Goal: Task Accomplishment & Management: Use online tool/utility

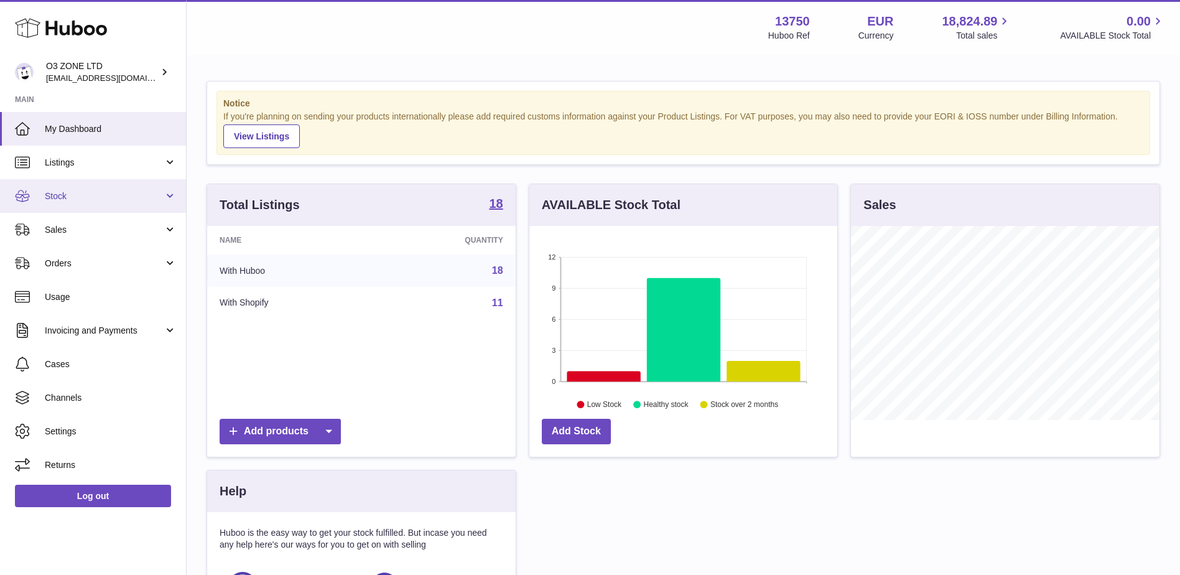
scroll to position [194, 308]
click at [83, 195] on span "Stock" at bounding box center [104, 196] width 119 height 12
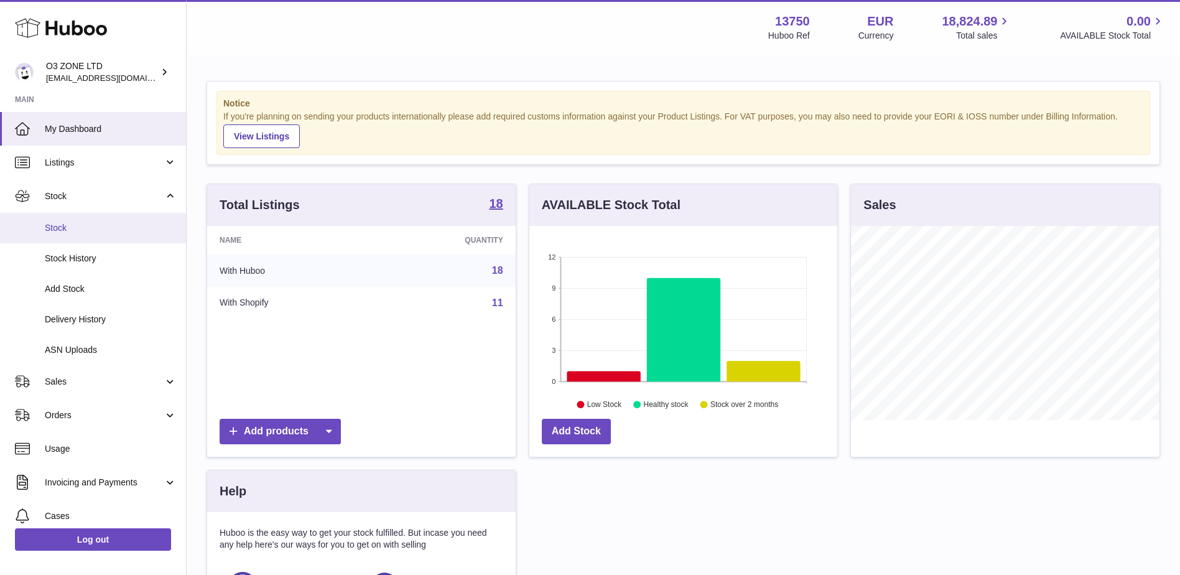
click at [76, 225] on span "Stock" at bounding box center [111, 228] width 132 height 12
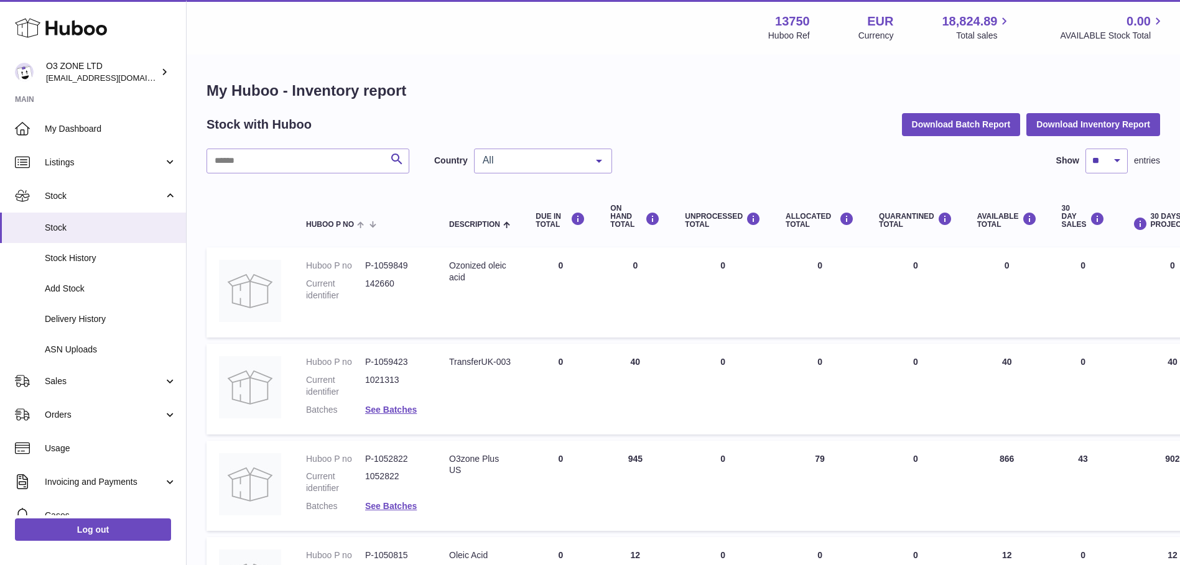
click at [191, 14] on div "Menu Huboo 13750 Huboo Ref EUR Currency 18,824.89 Total sales 0.00 AVAILABLE St…" at bounding box center [683, 27] width 993 height 55
click at [101, 373] on link "Sales" at bounding box center [93, 382] width 186 height 34
click at [70, 406] on link "Orders" at bounding box center [93, 415] width 186 height 34
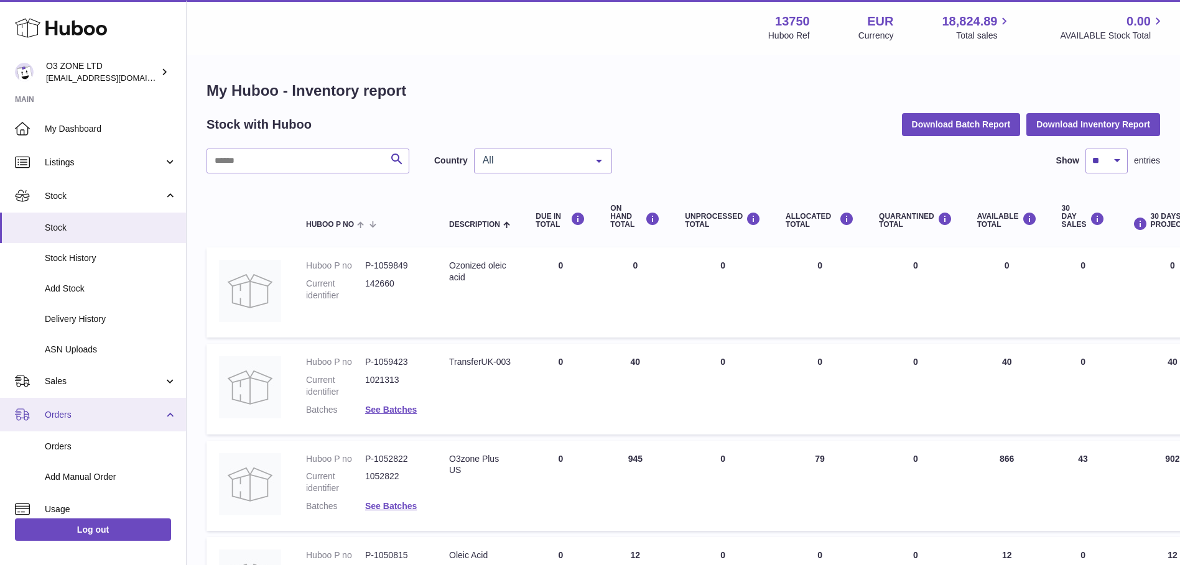
click at [68, 411] on span "Orders" at bounding box center [104, 415] width 119 height 12
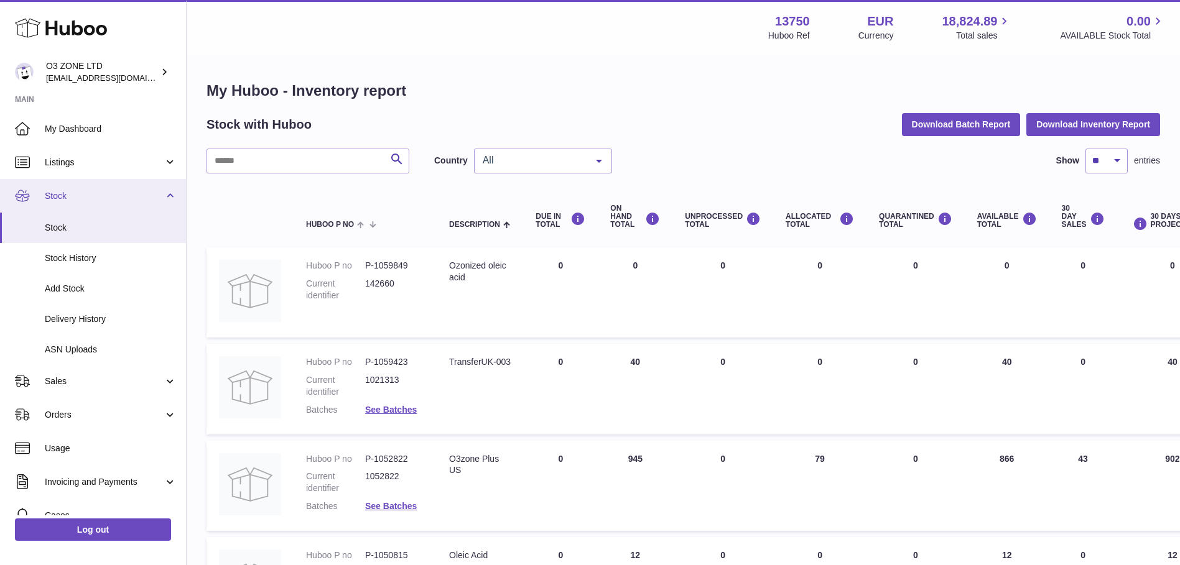
click at [83, 192] on span "Stock" at bounding box center [104, 196] width 119 height 12
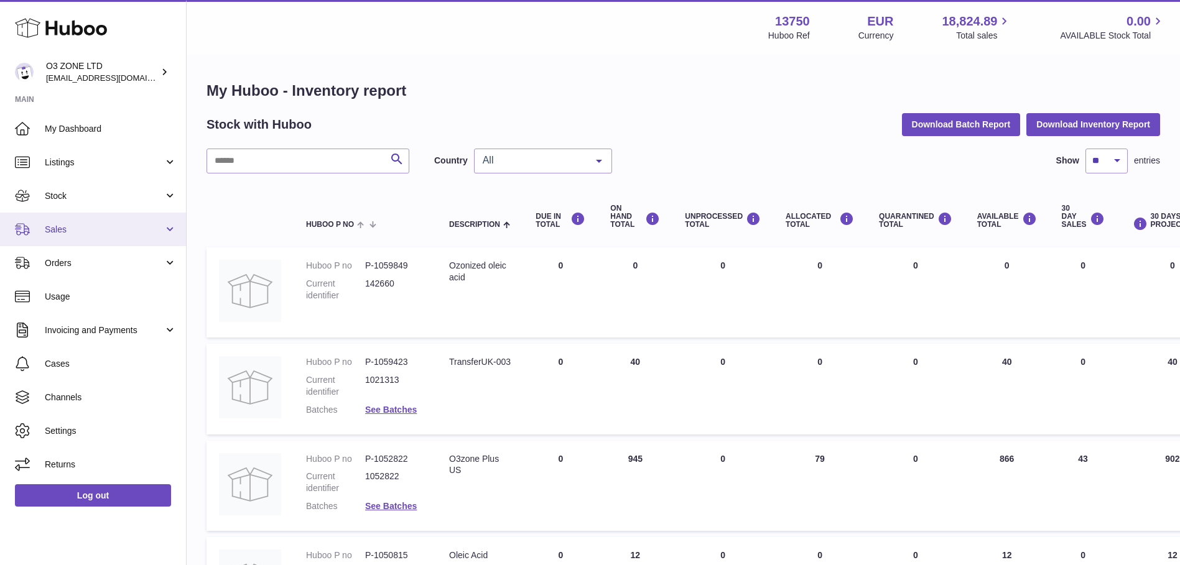
click at [50, 233] on span "Sales" at bounding box center [104, 230] width 119 height 12
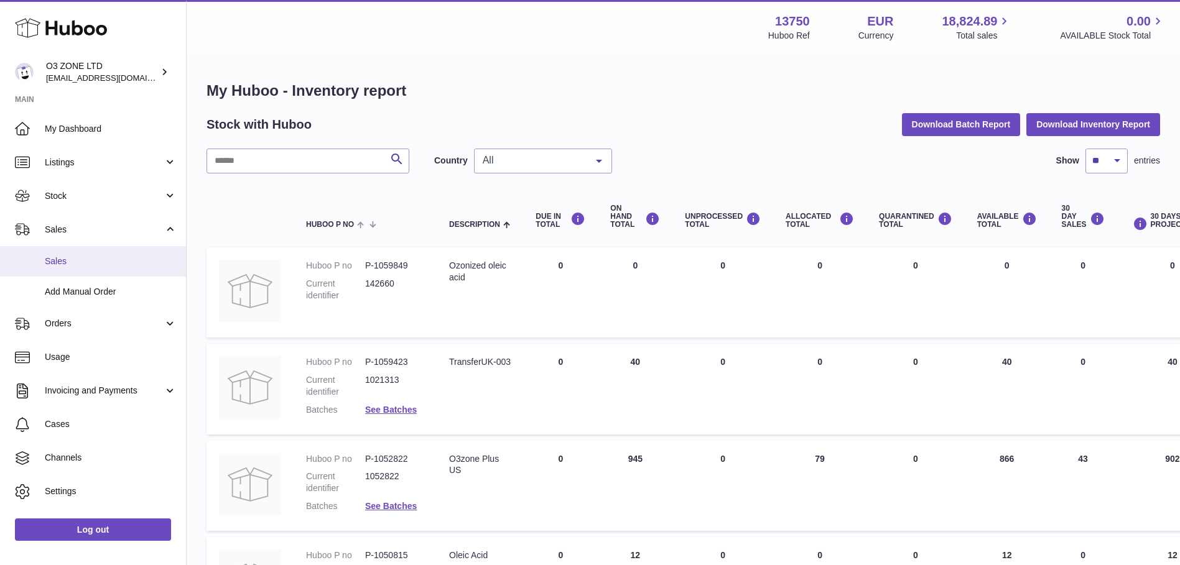
click at [105, 271] on link "Sales" at bounding box center [93, 261] width 186 height 30
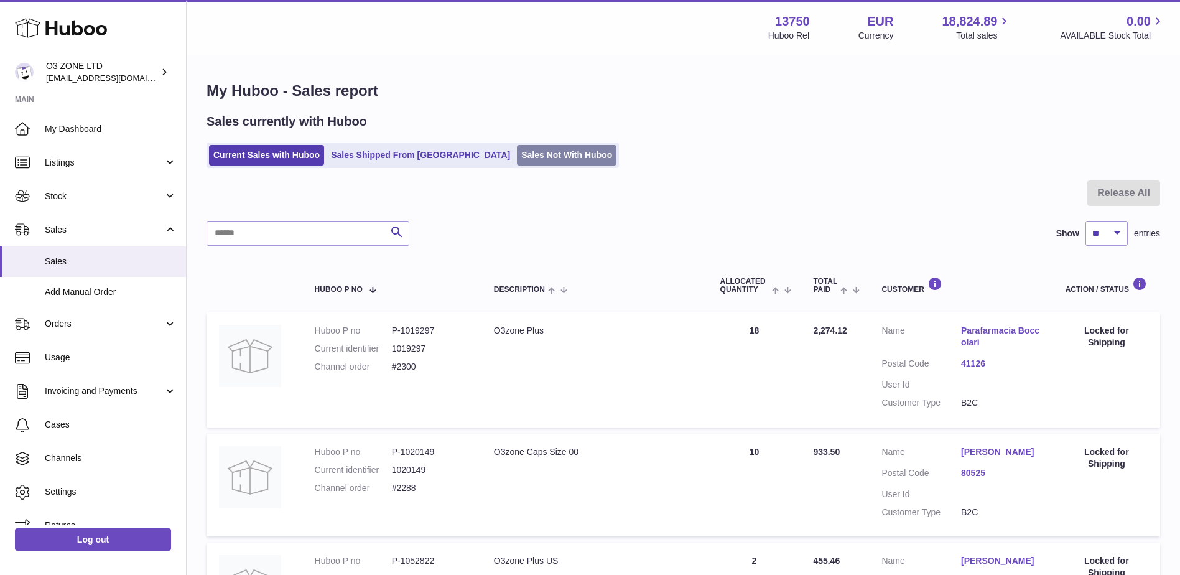
click at [517, 155] on link "Sales Not With Huboo" at bounding box center [567, 155] width 100 height 21
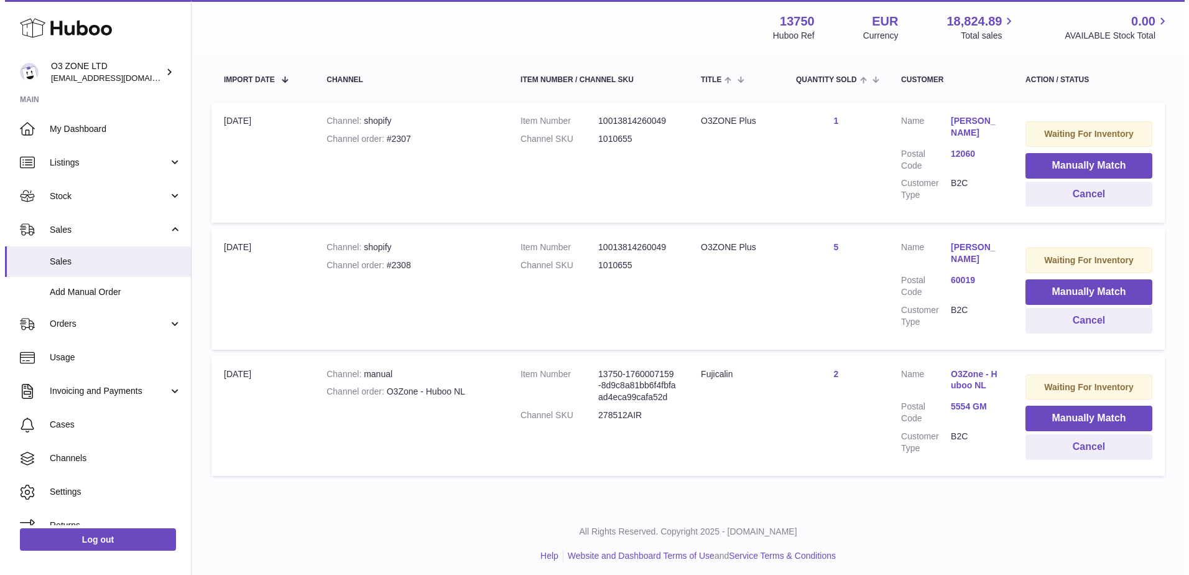
scroll to position [235, 0]
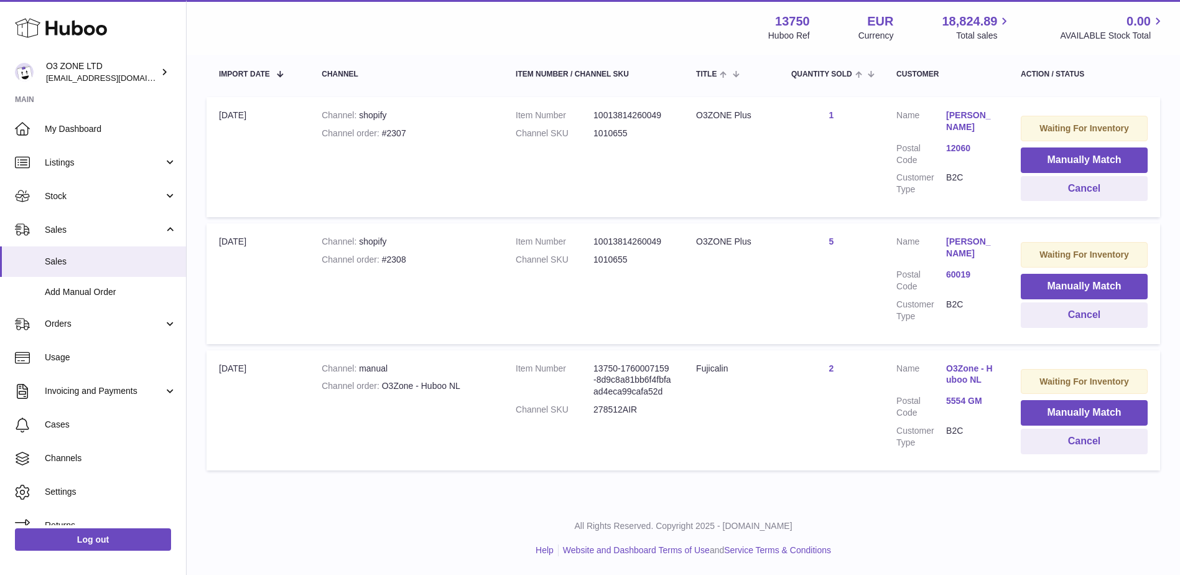
click at [974, 395] on link "5554 GM" at bounding box center [971, 401] width 50 height 12
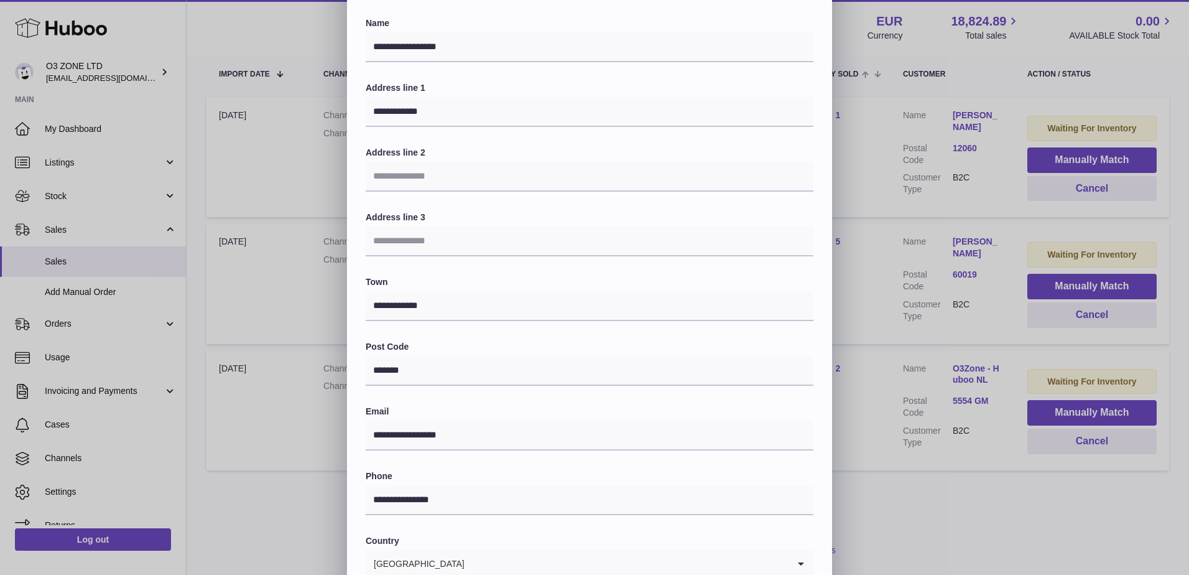
scroll to position [173, 0]
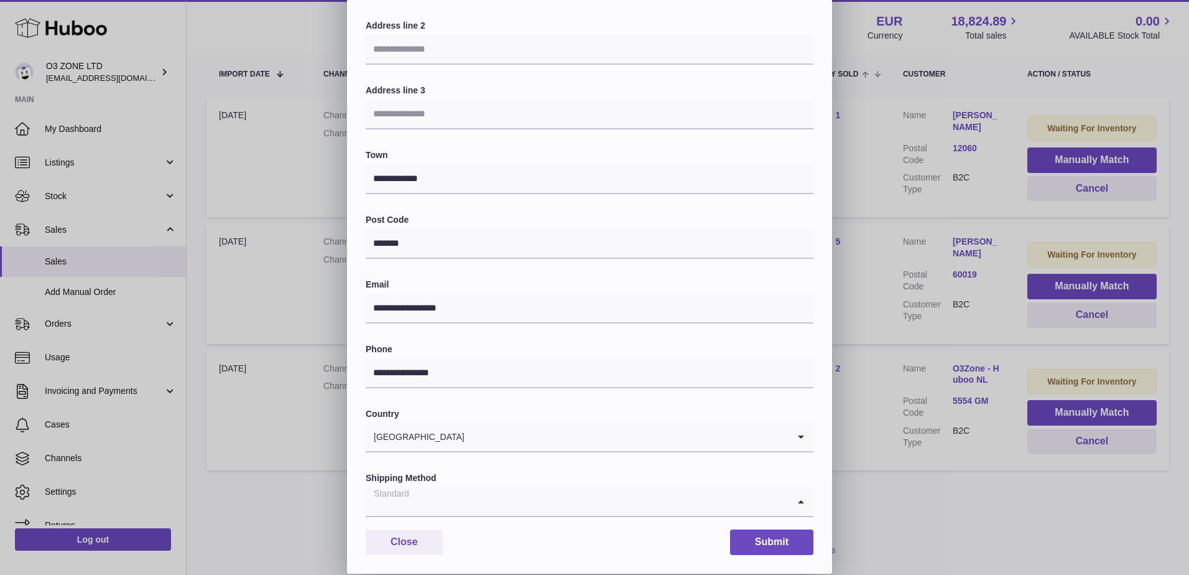
click at [426, 507] on input "Search for option" at bounding box center [577, 501] width 423 height 29
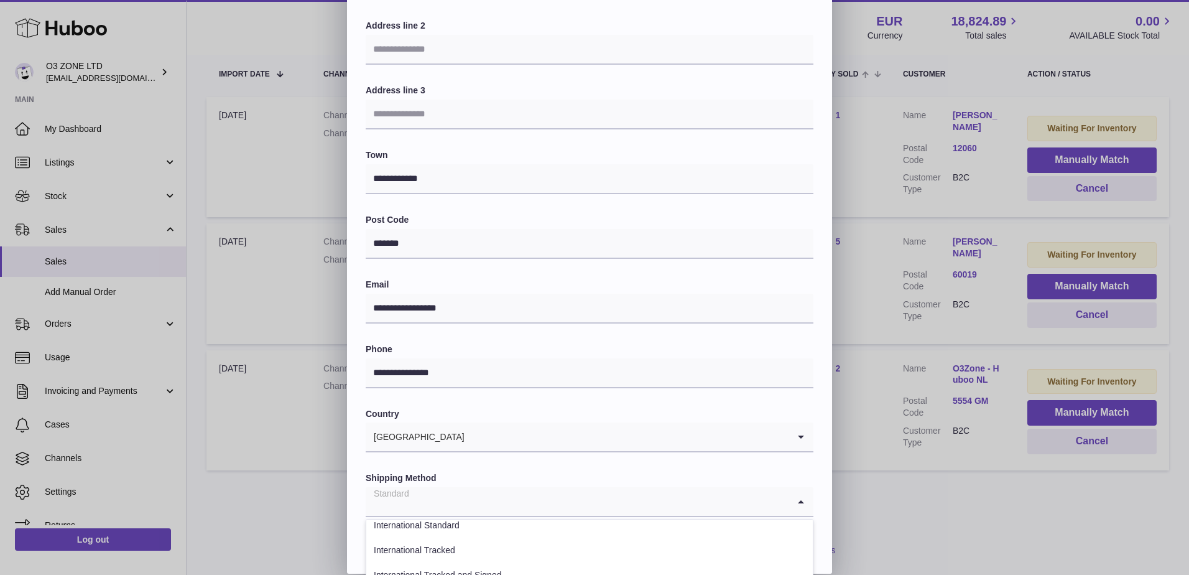
scroll to position [335, 0]
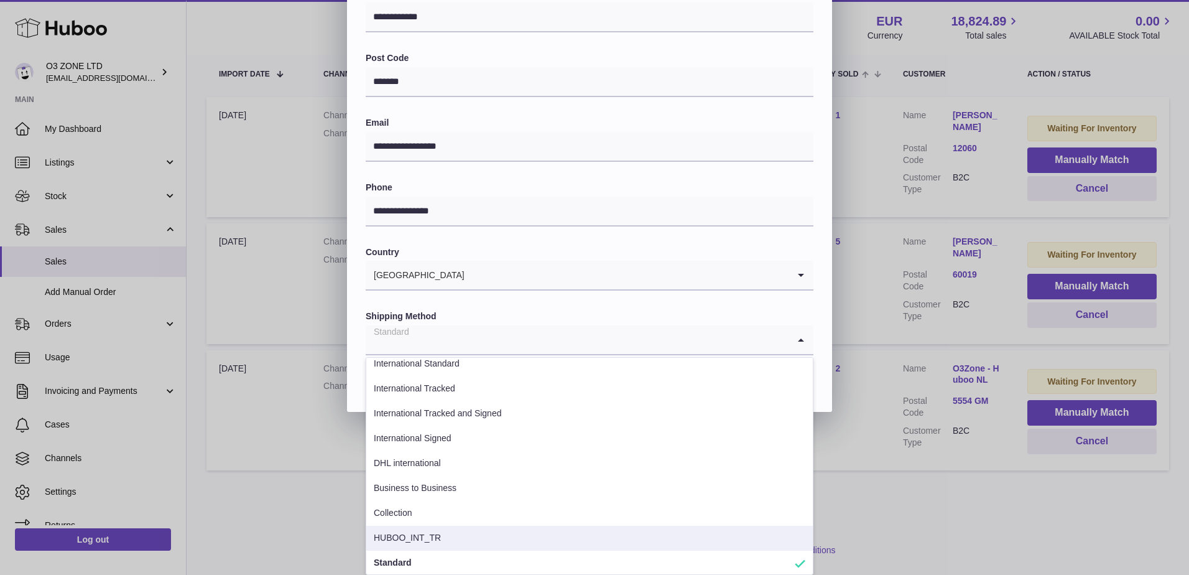
click at [397, 530] on li "HUBOO_INT_TR" at bounding box center [589, 538] width 447 height 25
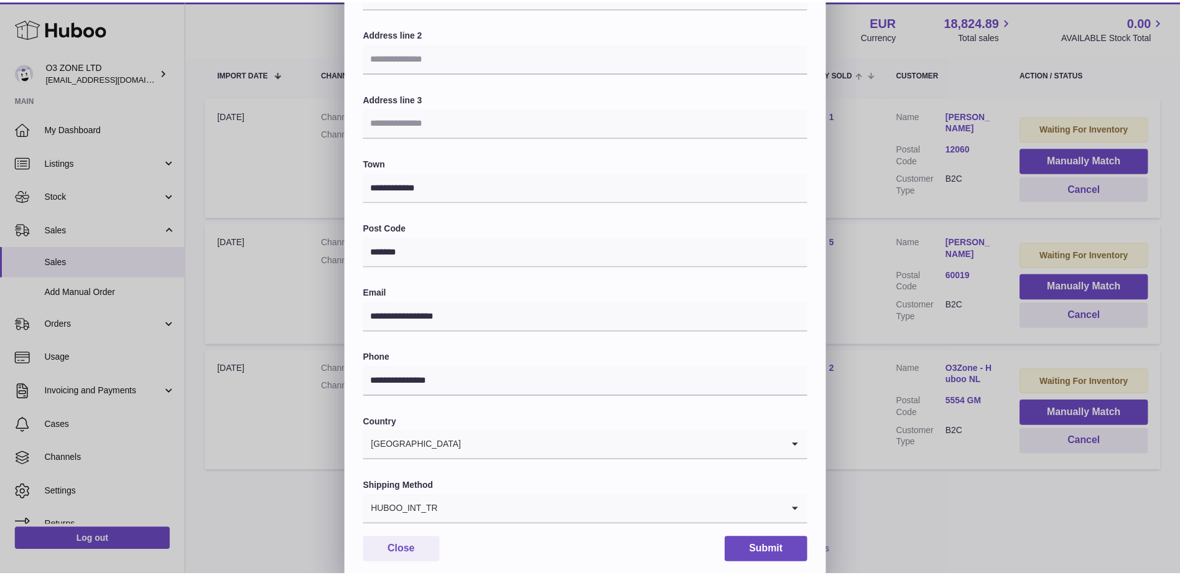
scroll to position [173, 0]
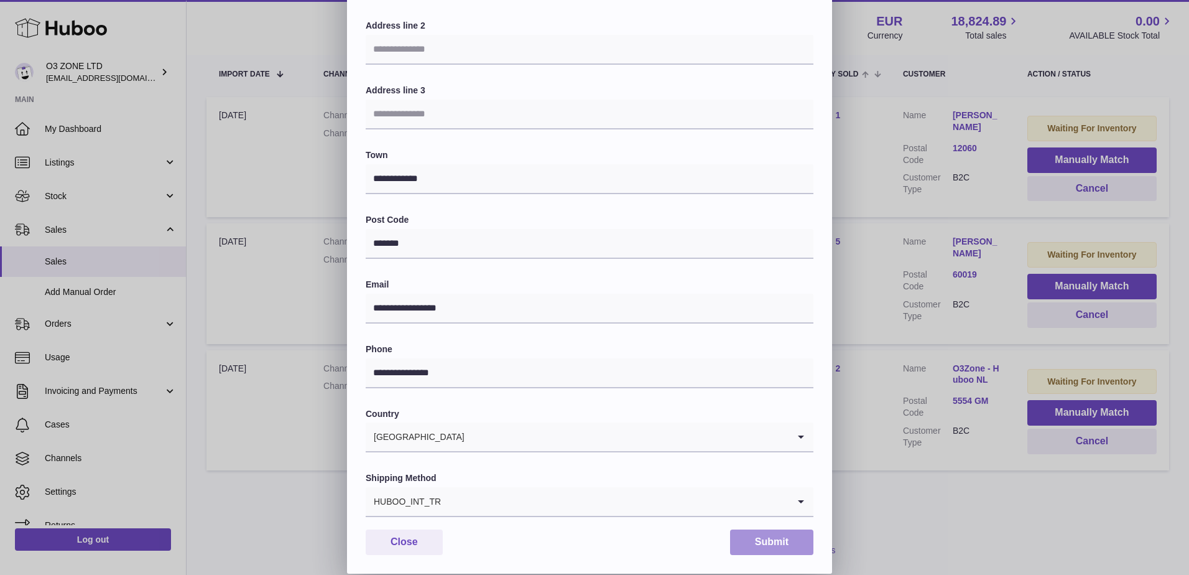
click at [783, 541] on button "Submit" at bounding box center [771, 542] width 83 height 26
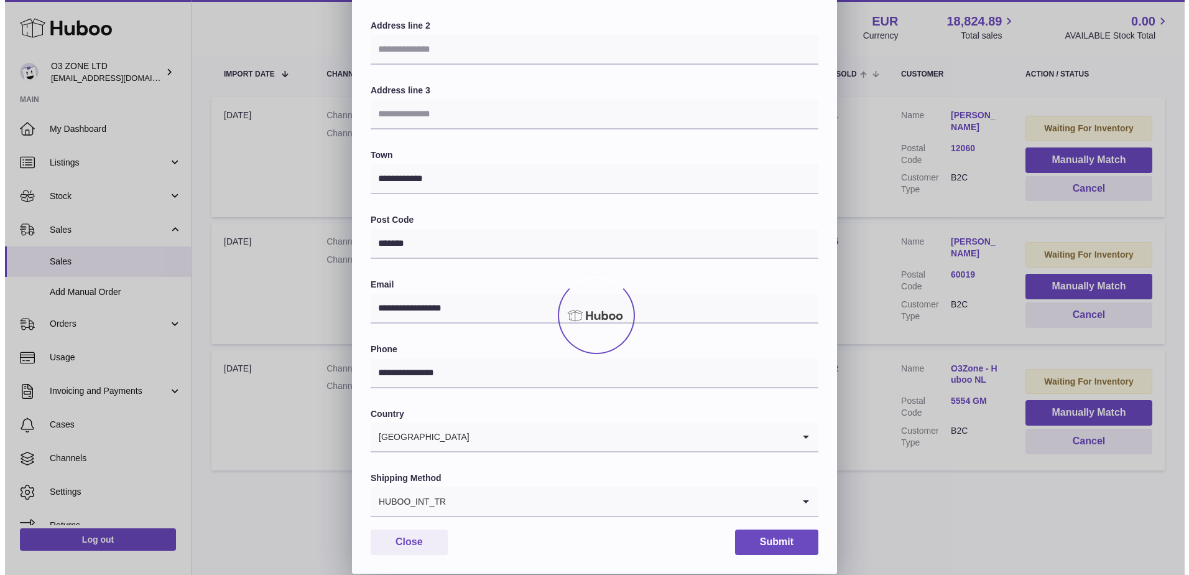
scroll to position [0, 0]
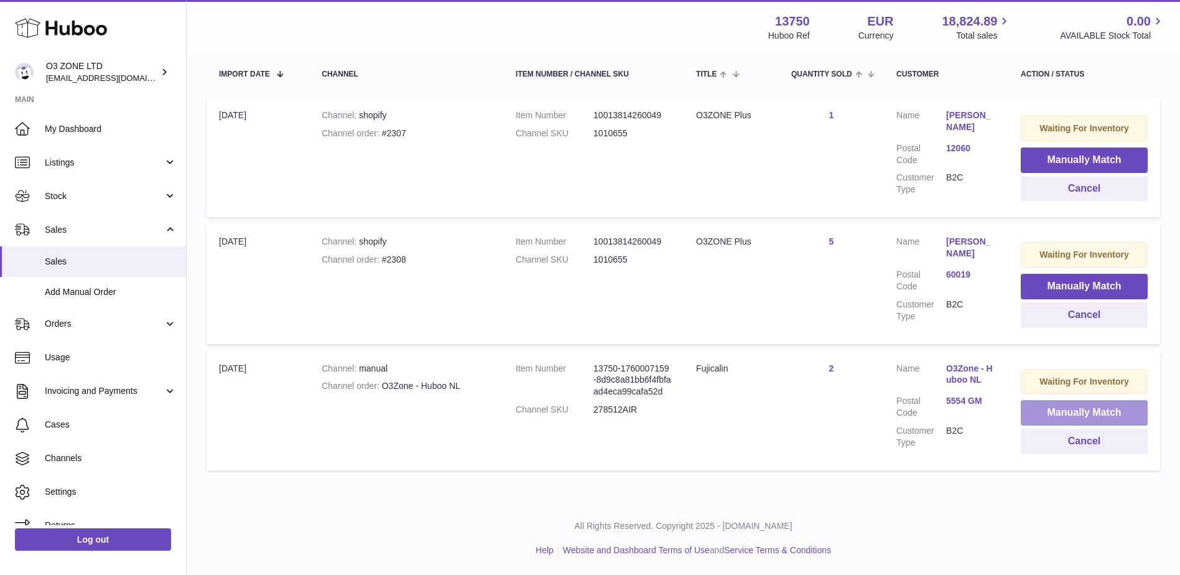
click at [1056, 403] on button "Manually Match" at bounding box center [1084, 413] width 127 height 26
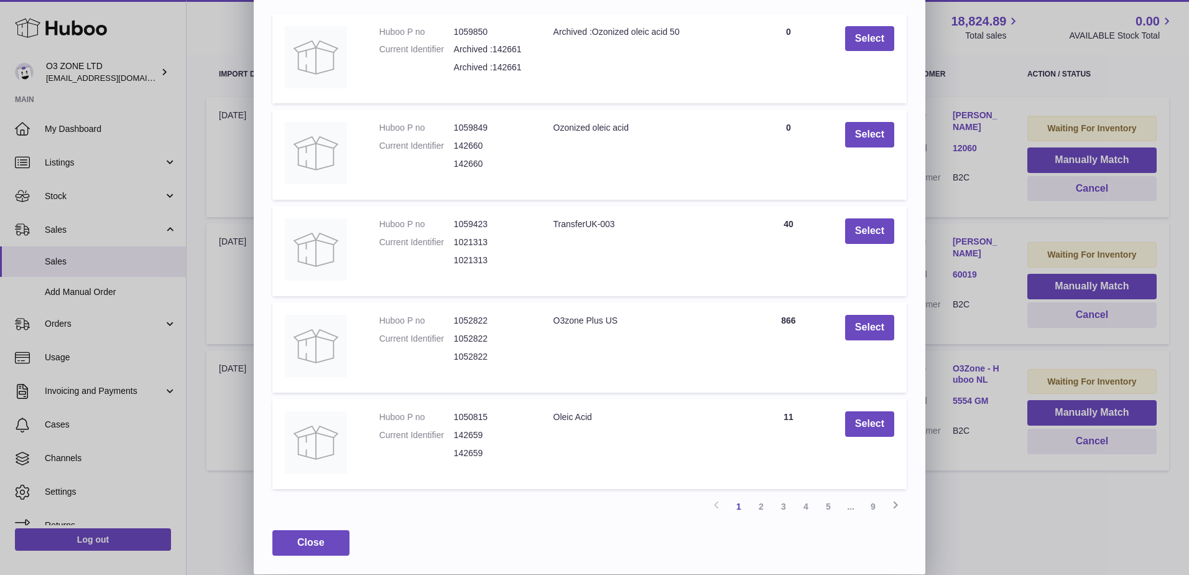
scroll to position [134, 0]
click at [765, 508] on link "2" at bounding box center [761, 506] width 22 height 22
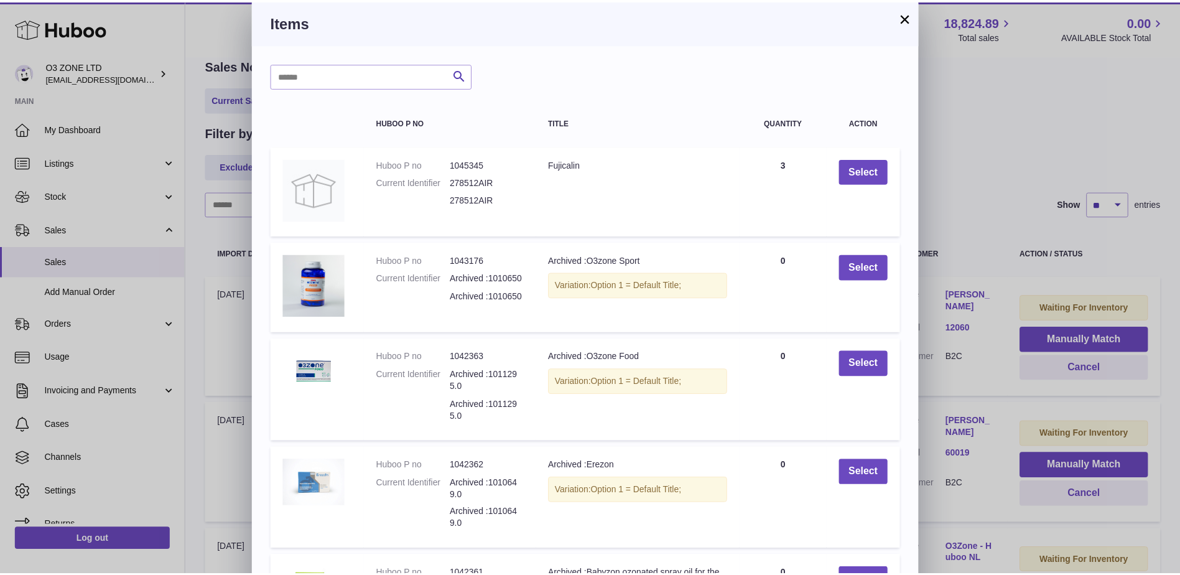
scroll to position [0, 0]
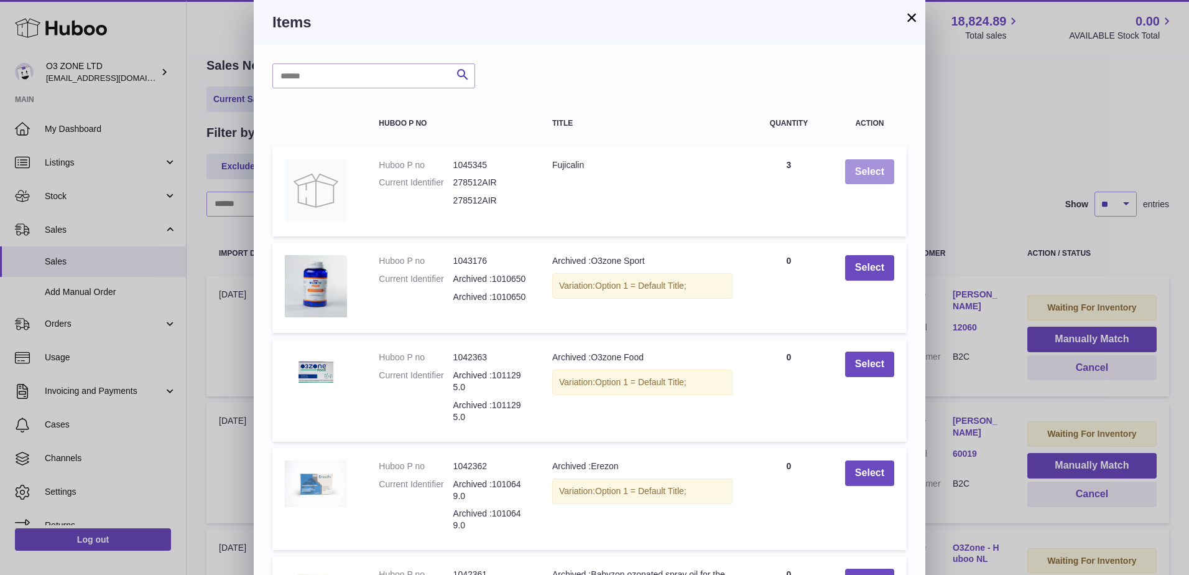
click at [867, 169] on button "Select" at bounding box center [869, 172] width 49 height 26
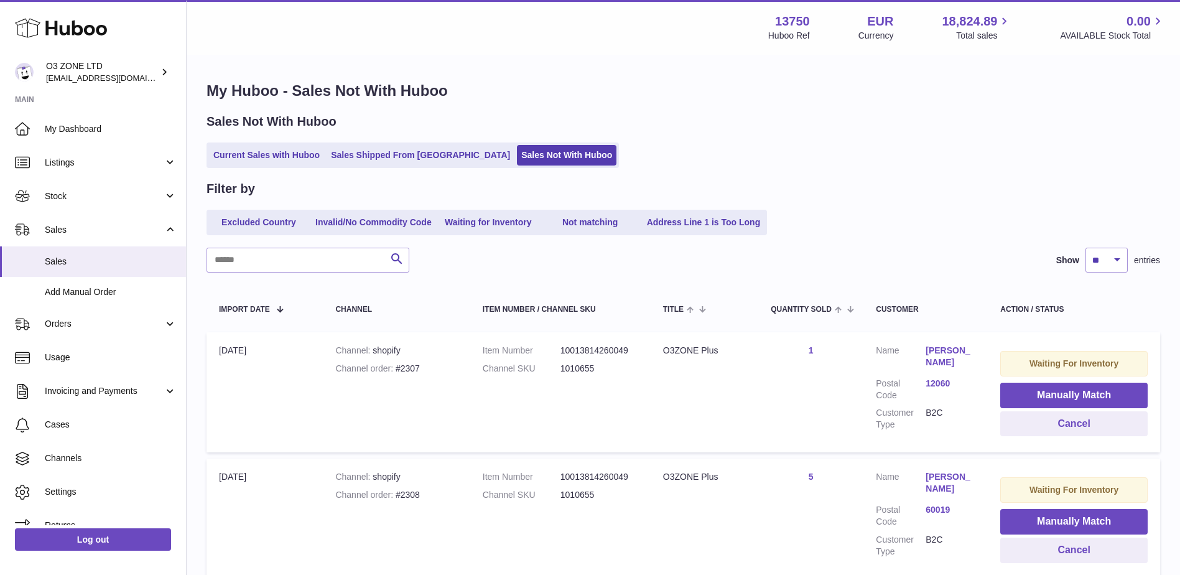
drag, startPoint x: 407, startPoint y: 162, endPoint x: 432, endPoint y: 174, distance: 27.9
click at [407, 162] on link "Sales Shipped From [GEOGRAPHIC_DATA]" at bounding box center [421, 155] width 188 height 21
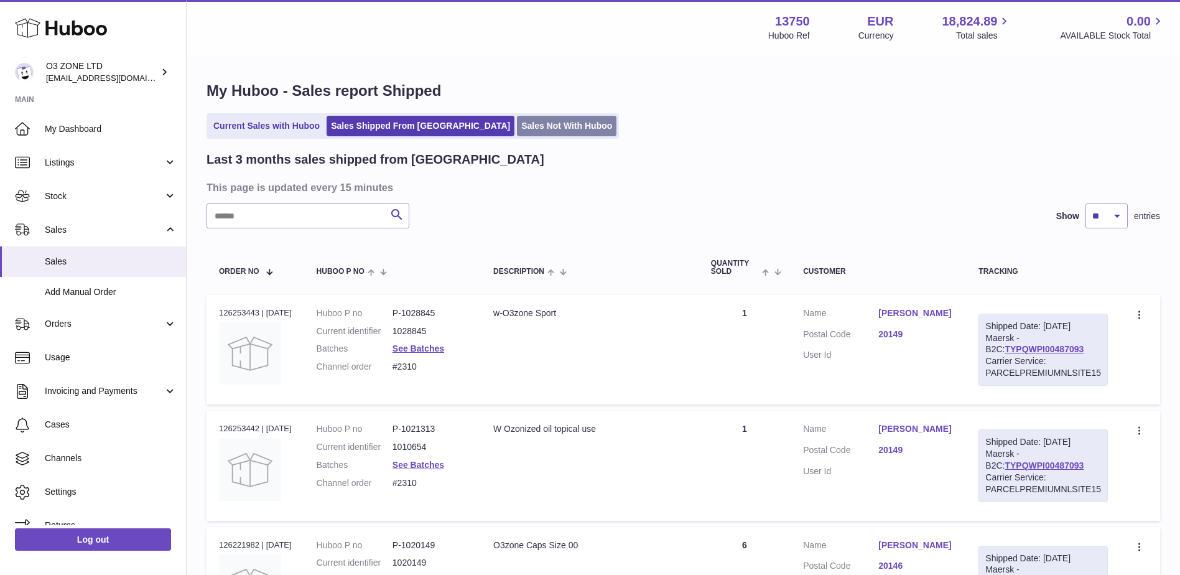
click at [517, 123] on link "Sales Not With Huboo" at bounding box center [567, 126] width 100 height 21
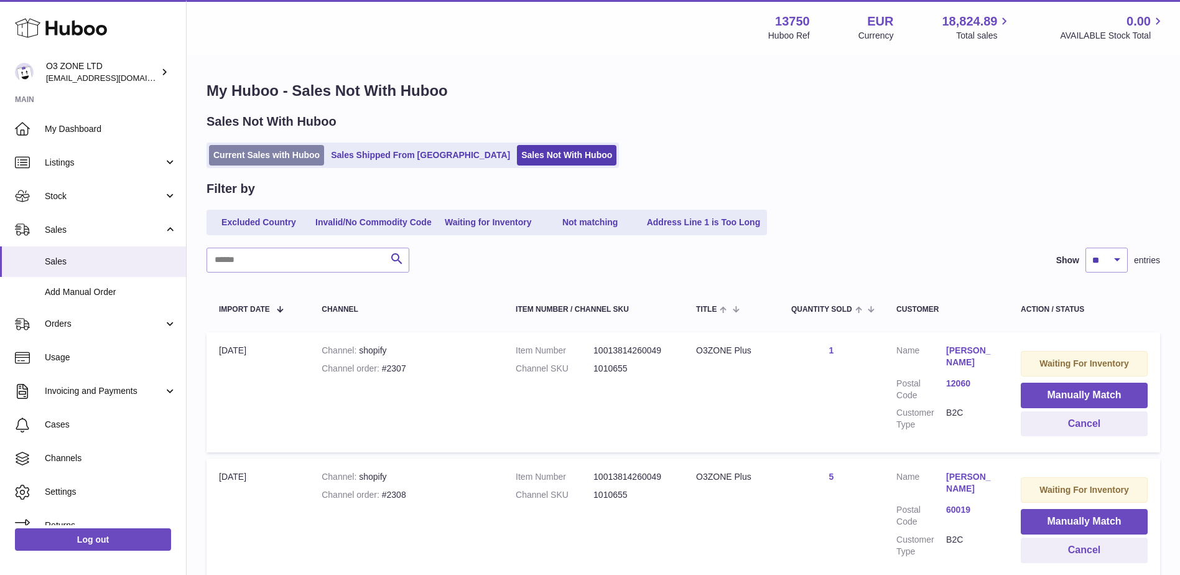
click at [293, 149] on link "Current Sales with Huboo" at bounding box center [266, 155] width 115 height 21
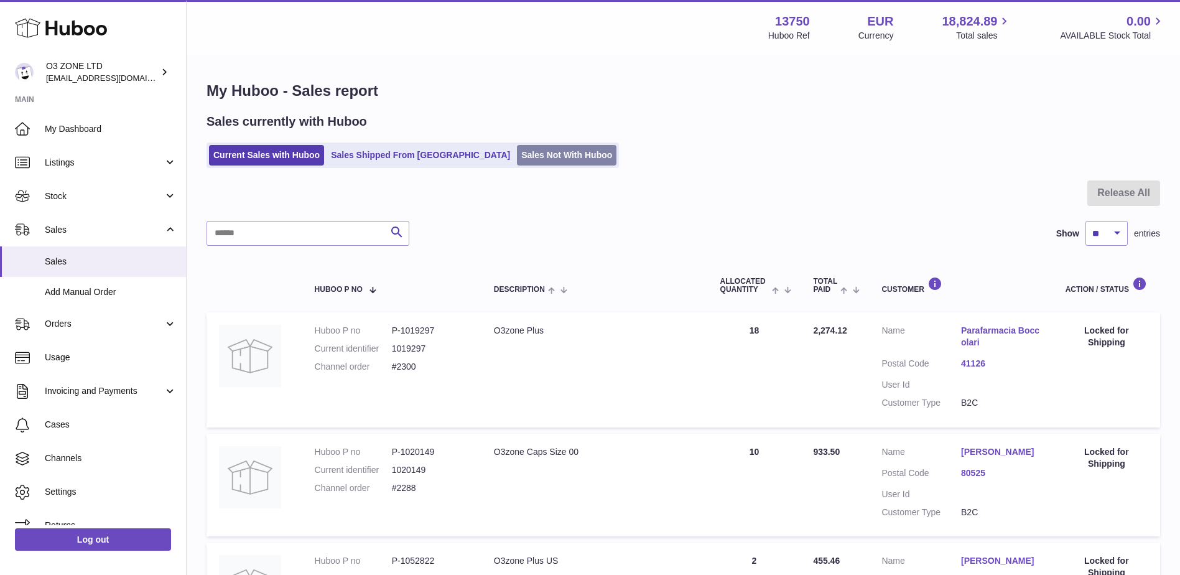
click at [517, 148] on link "Sales Not With Huboo" at bounding box center [567, 155] width 100 height 21
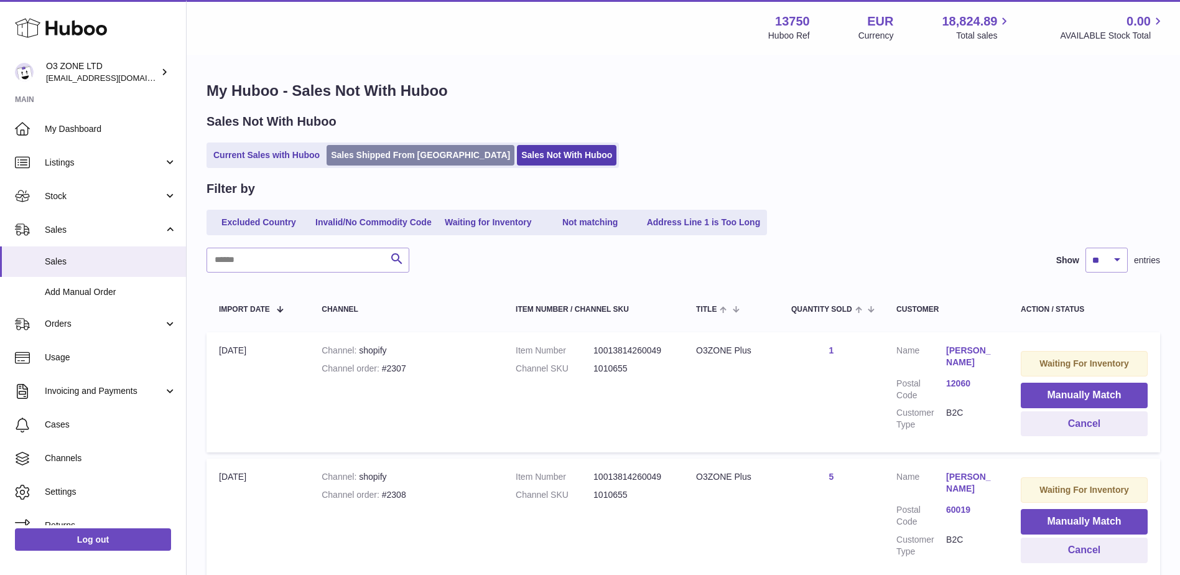
click at [412, 153] on link "Sales Shipped From Huboo" at bounding box center [421, 155] width 188 height 21
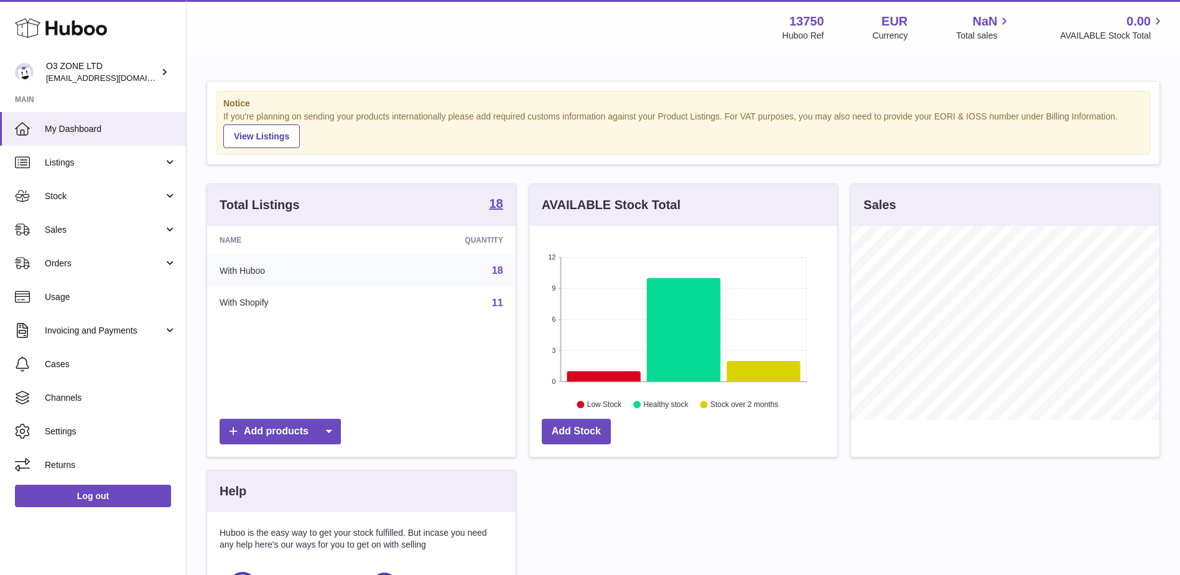
scroll to position [194, 308]
click at [68, 195] on span "Stock" at bounding box center [104, 196] width 119 height 12
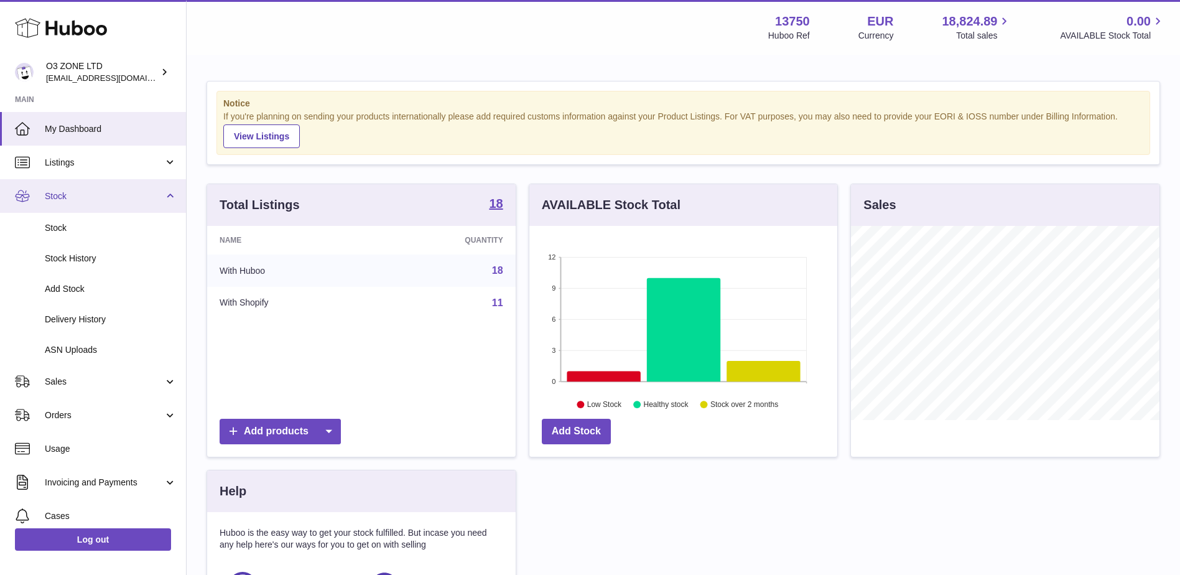
click at [69, 200] on span "Stock" at bounding box center [104, 196] width 119 height 12
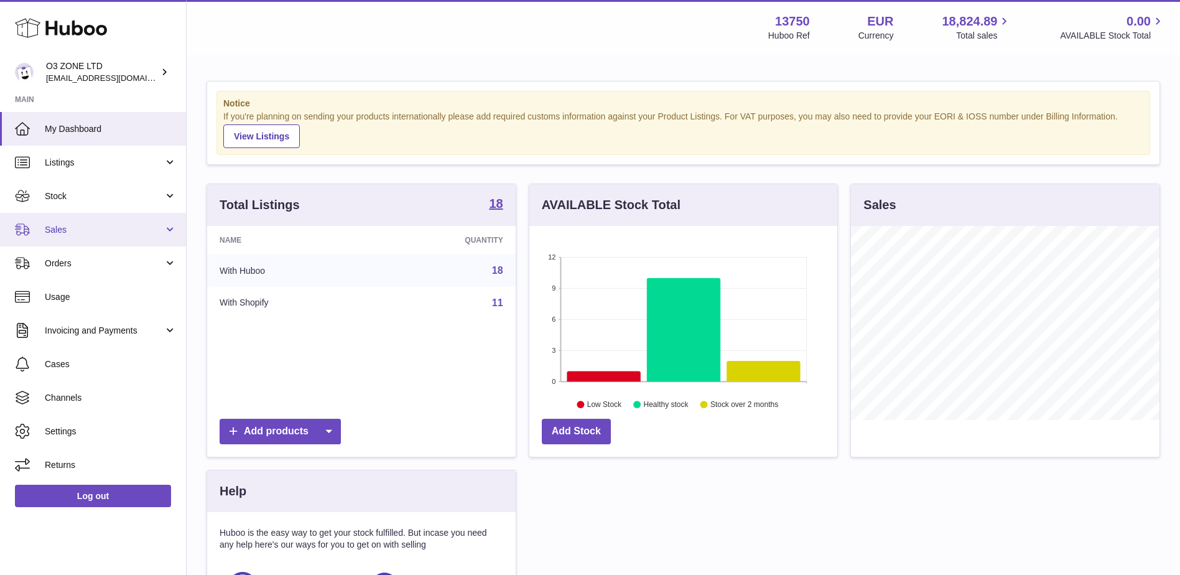
click at [80, 224] on span "Sales" at bounding box center [104, 230] width 119 height 12
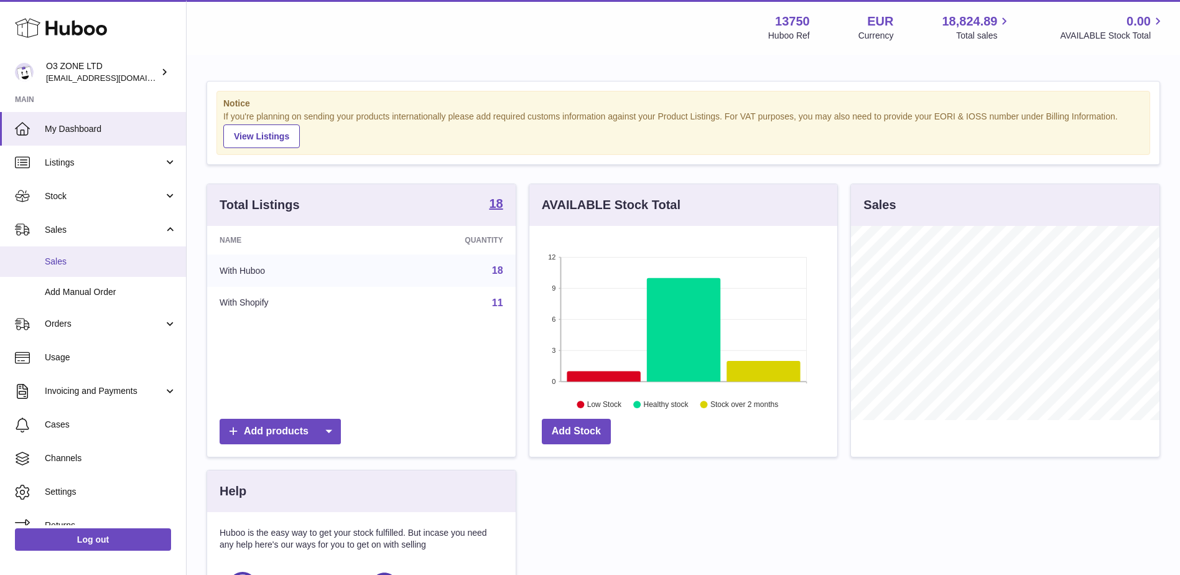
click at [77, 259] on span "Sales" at bounding box center [111, 262] width 132 height 12
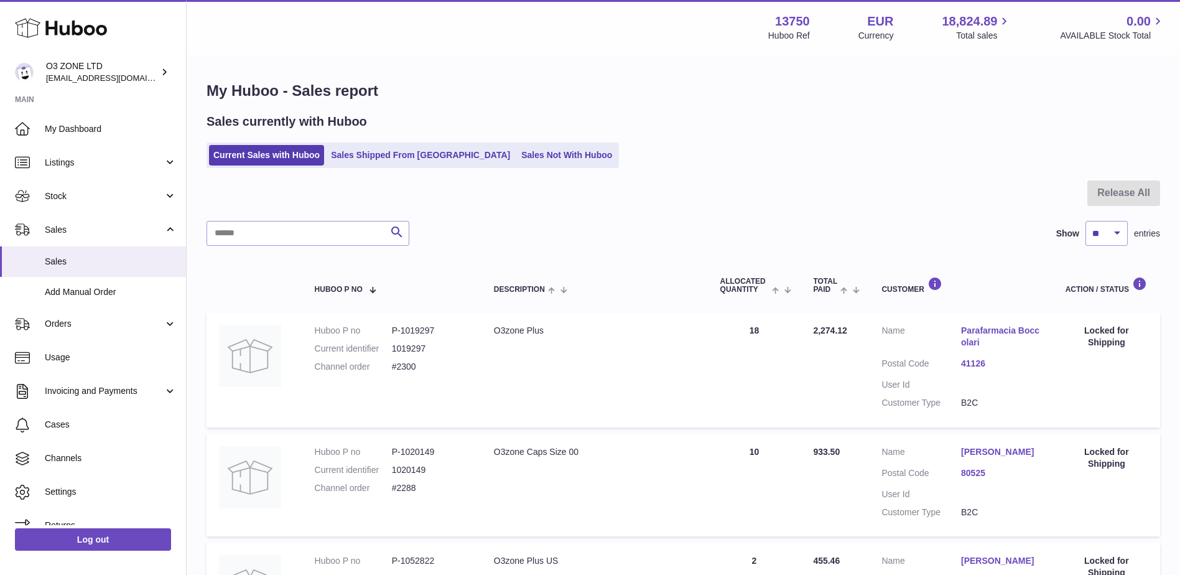
click at [794, 370] on td "Quantity Sold 18" at bounding box center [754, 369] width 93 height 114
click at [983, 365] on link "41126" at bounding box center [1001, 364] width 80 height 12
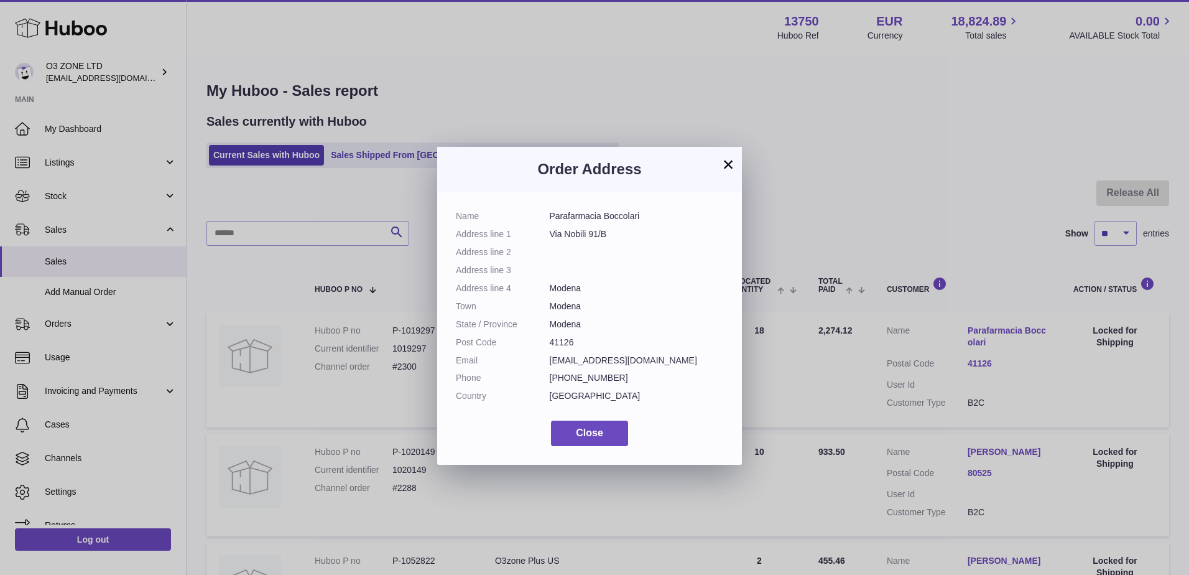
click at [730, 160] on button "×" at bounding box center [728, 164] width 15 height 15
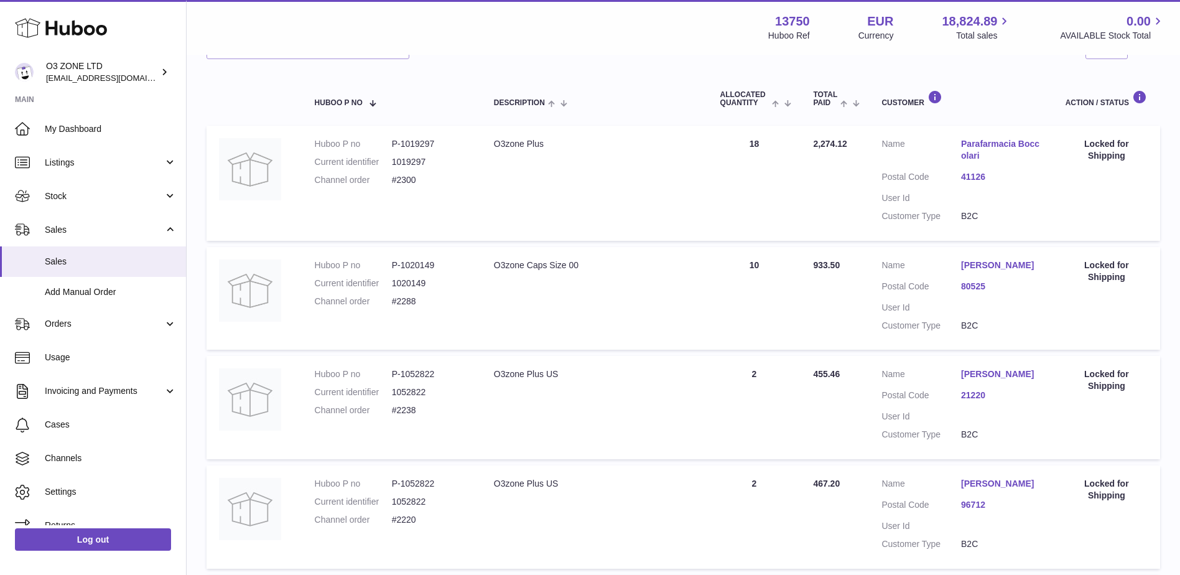
scroll to position [124, 0]
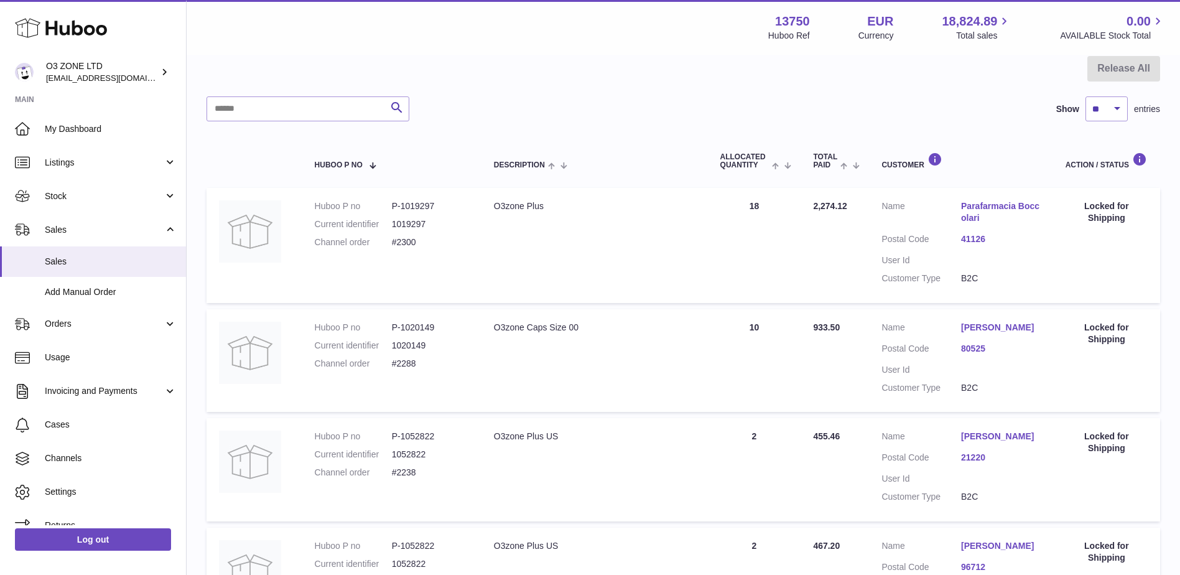
click at [990, 327] on link "[PERSON_NAME]" at bounding box center [1001, 328] width 80 height 12
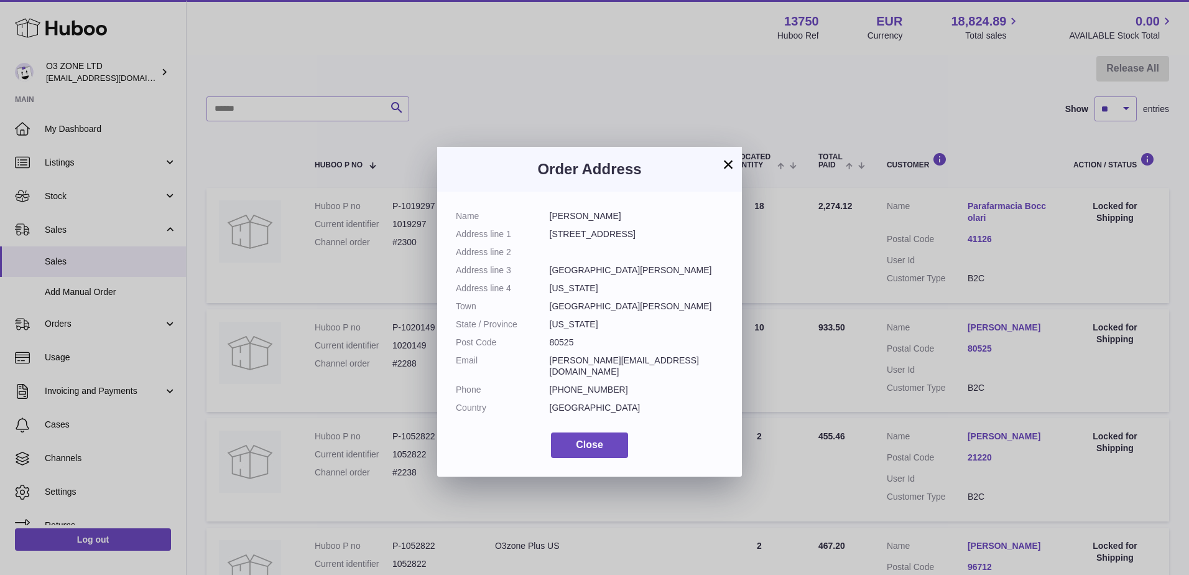
click at [730, 166] on button "×" at bounding box center [728, 164] width 15 height 15
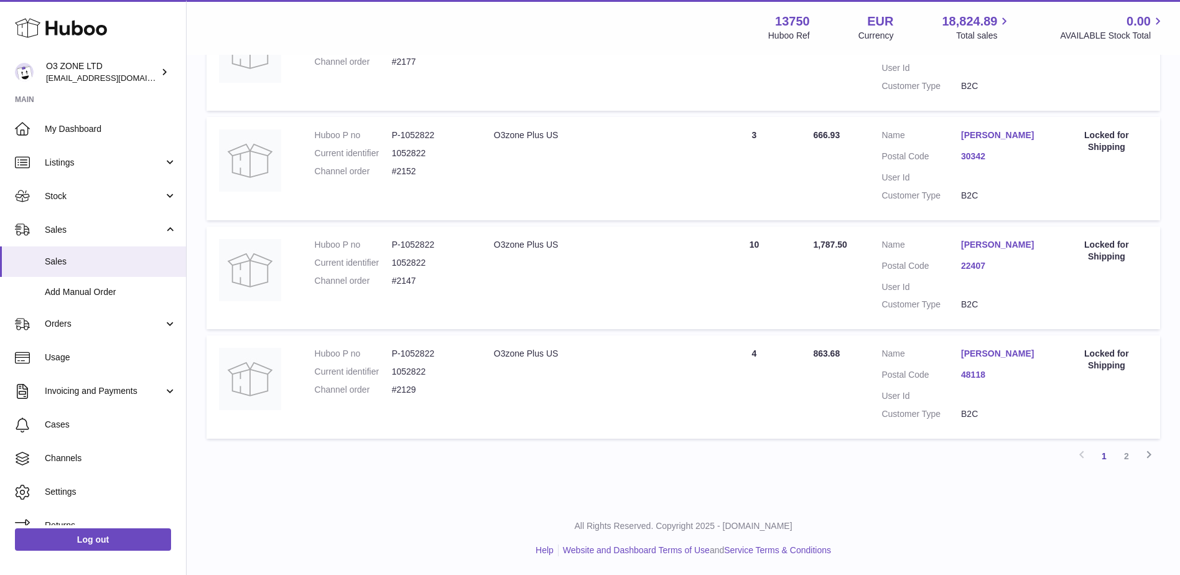
scroll to position [984, 0]
click at [1128, 457] on link "2" at bounding box center [1126, 456] width 22 height 22
click at [417, 465] on div "Previous 1 2 Next" at bounding box center [684, 456] width 954 height 22
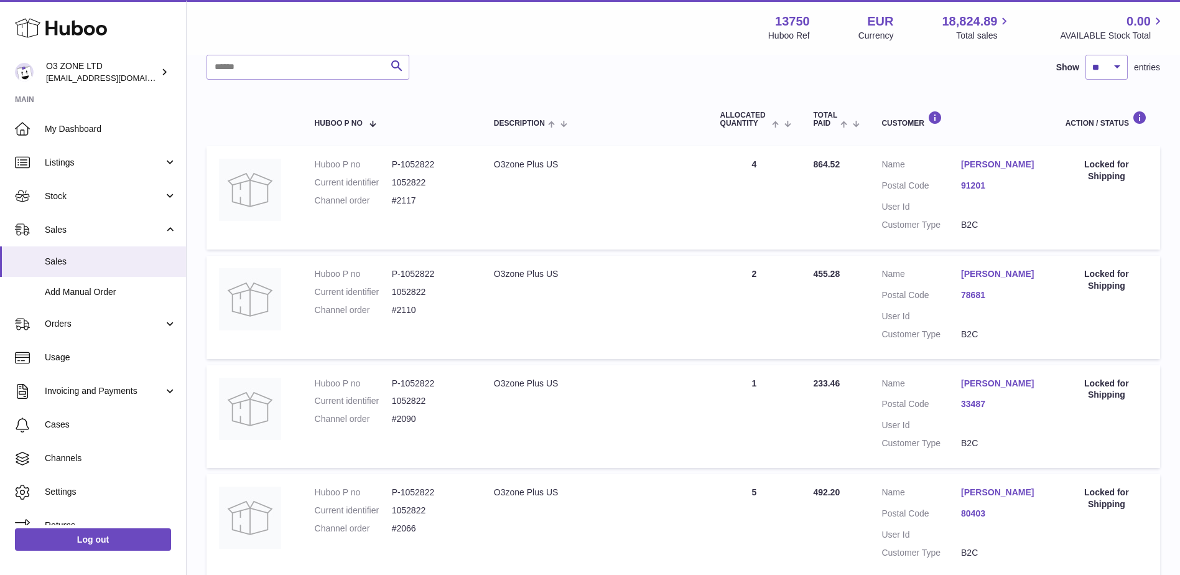
scroll to position [0, 0]
